Goal: Task Accomplishment & Management: Use online tool/utility

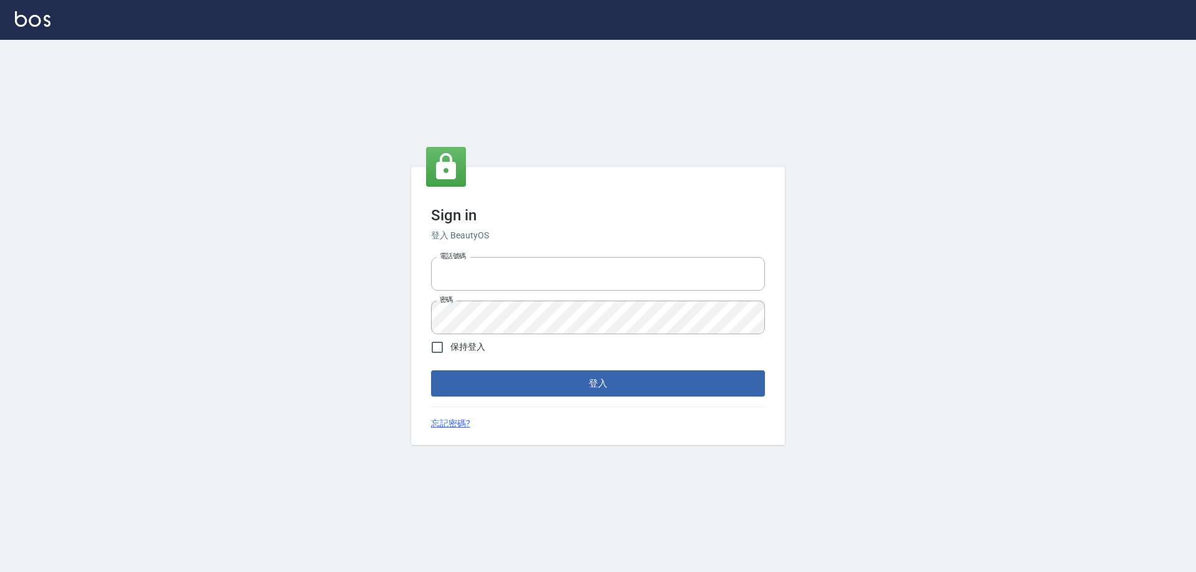
type input "0927586163"
click at [609, 398] on div "Sign in 登入 BeautyOS 電話號碼 [PHONE_NUMBER] 電話號碼 密碼 密碼 保持登入 登入 忘記密碼?" at bounding box center [598, 306] width 374 height 278
click at [613, 390] on button "登入" at bounding box center [598, 384] width 334 height 26
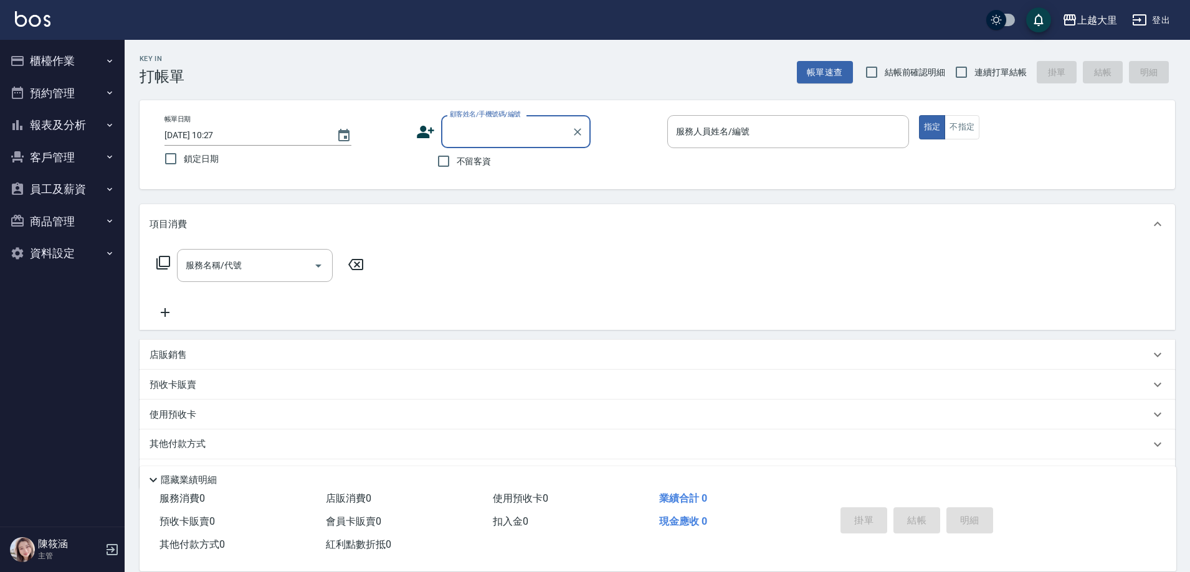
click at [88, 56] on button "櫃檯作業" at bounding box center [62, 61] width 115 height 32
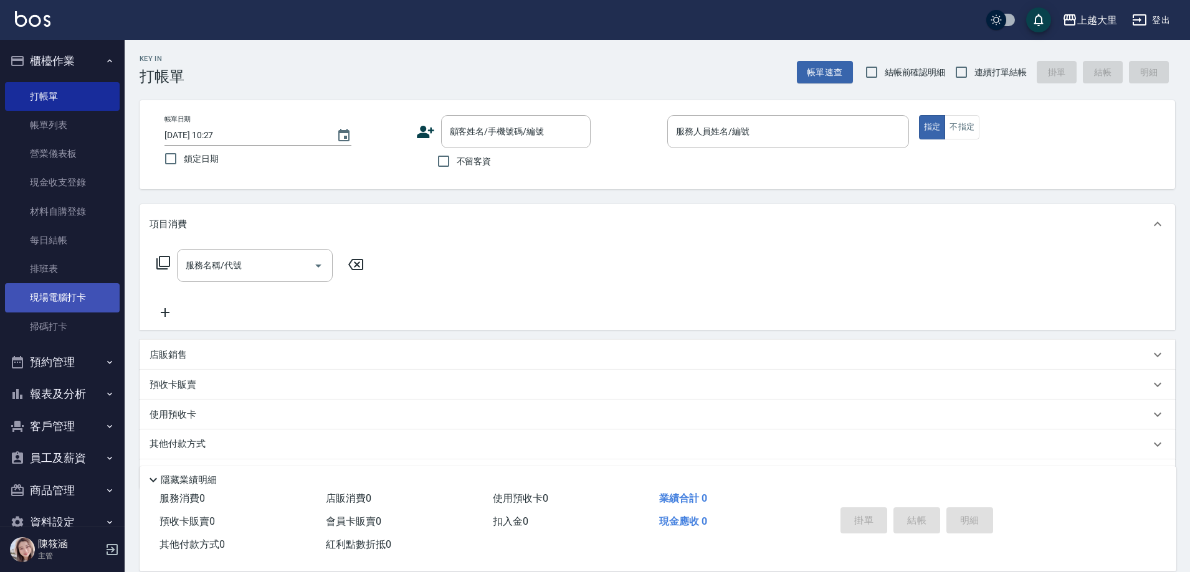
click at [77, 297] on link "現場電腦打卡" at bounding box center [62, 297] width 115 height 29
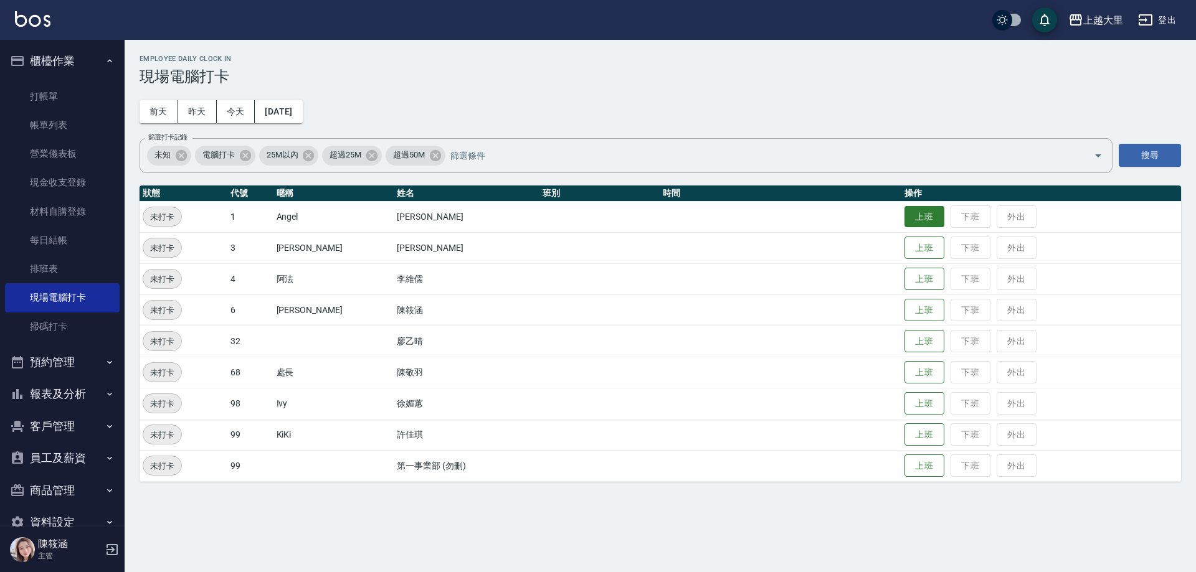
click at [917, 216] on button "上班" at bounding box center [925, 217] width 40 height 22
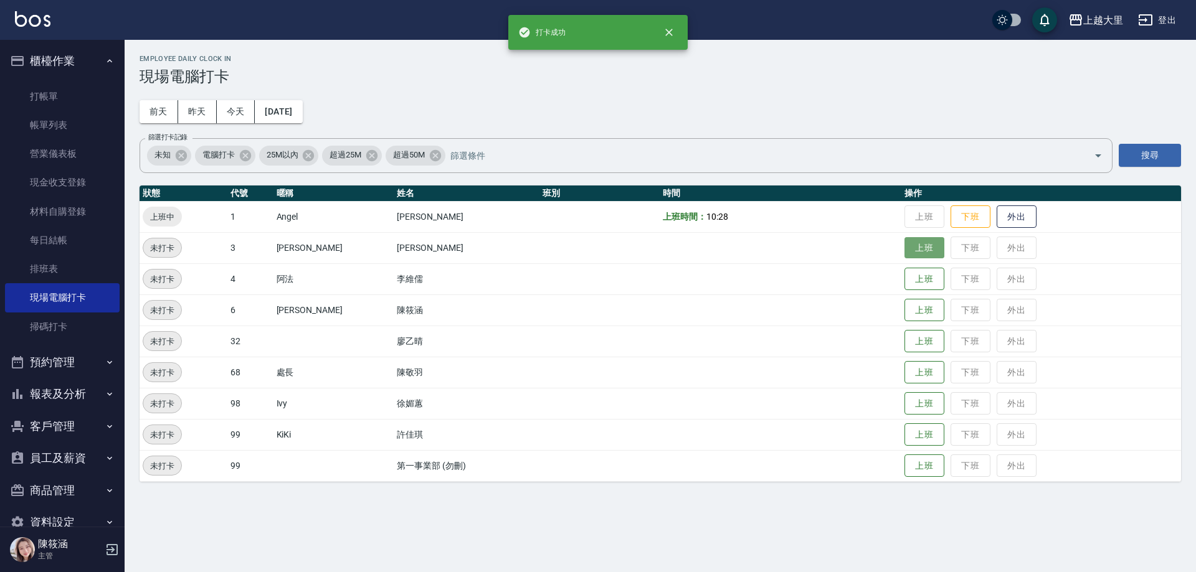
click at [928, 248] on button "上班" at bounding box center [925, 248] width 40 height 22
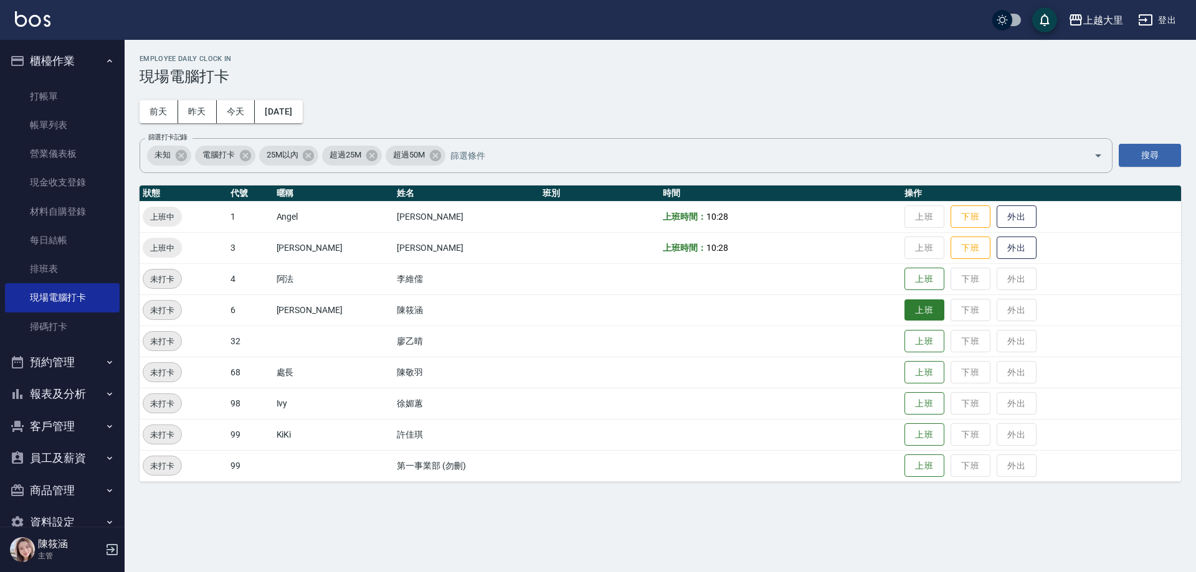
click at [918, 308] on button "上班" at bounding box center [925, 311] width 40 height 22
click at [910, 346] on button "上班" at bounding box center [925, 342] width 40 height 22
